Goal: Check status: Check status

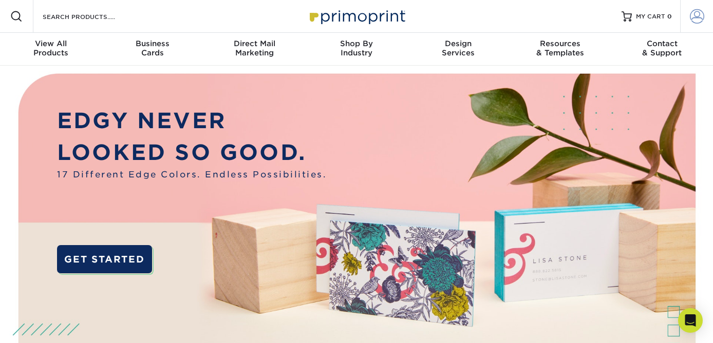
click at [699, 17] on span at bounding box center [697, 16] width 14 height 14
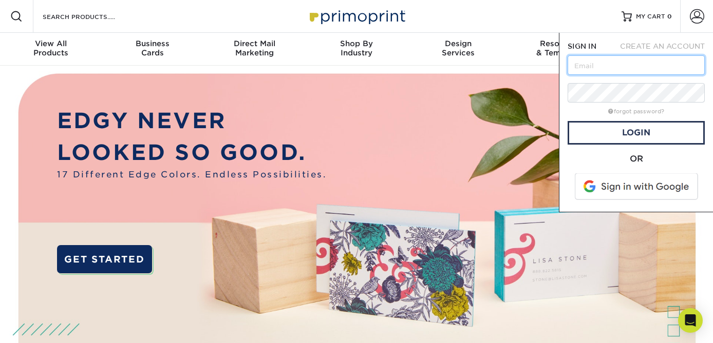
type input "[PERSON_NAME][EMAIL_ADDRESS][DOMAIN_NAME]"
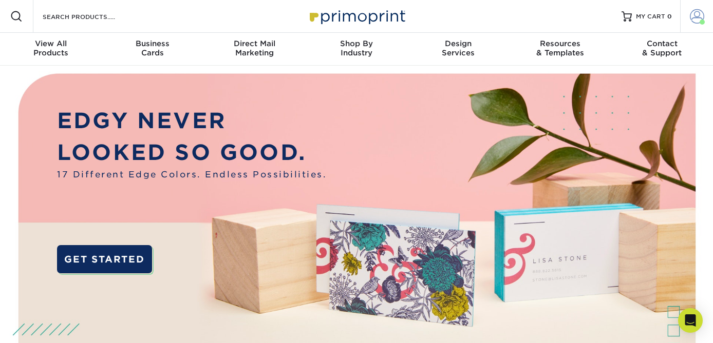
click at [692, 18] on span at bounding box center [697, 16] width 14 height 14
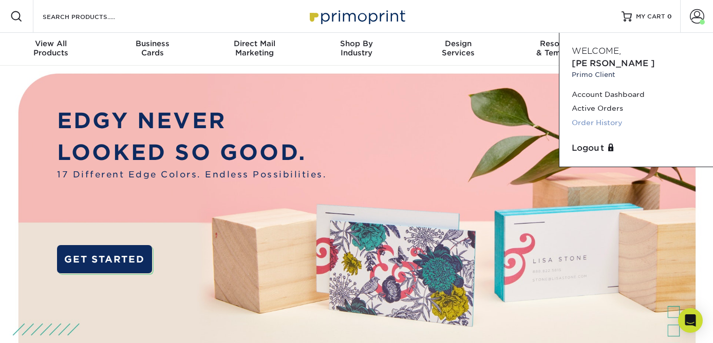
click at [615, 116] on link "Order History" at bounding box center [635, 123] width 129 height 14
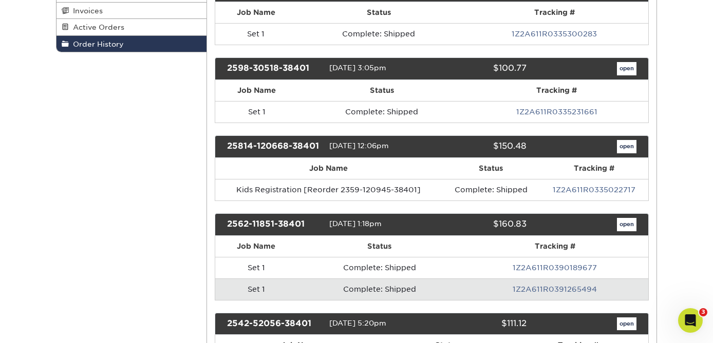
scroll to position [200, 0]
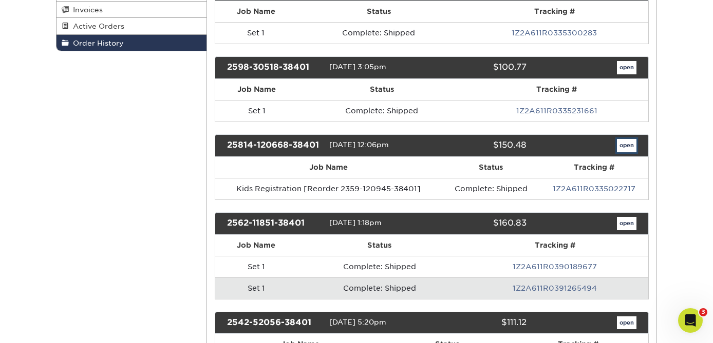
click at [627, 145] on link "open" at bounding box center [627, 145] width 20 height 13
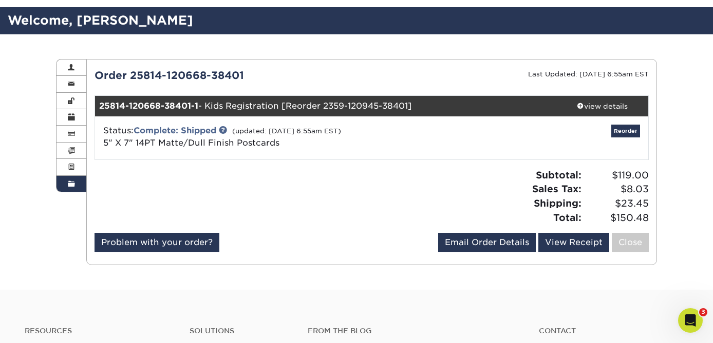
scroll to position [63, 0]
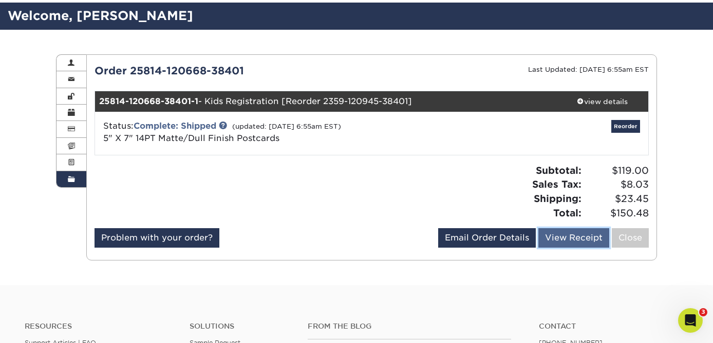
click at [586, 239] on link "View Receipt" at bounding box center [573, 238] width 71 height 20
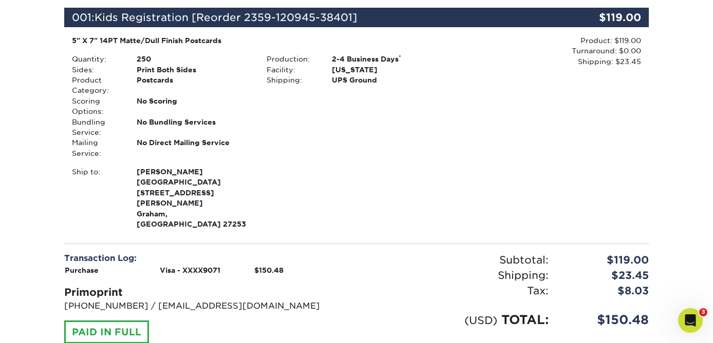
scroll to position [158, 0]
